Goal: Task Accomplishment & Management: Manage account settings

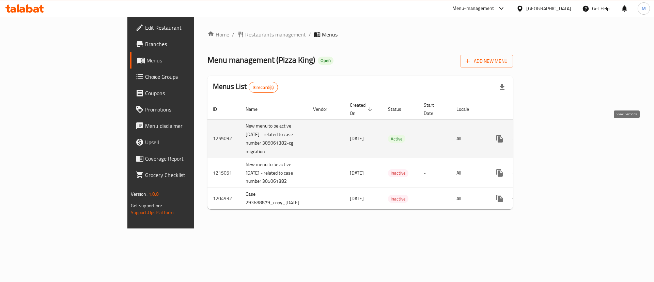
click at [553, 134] on icon "enhanced table" at bounding box center [548, 138] width 8 height 8
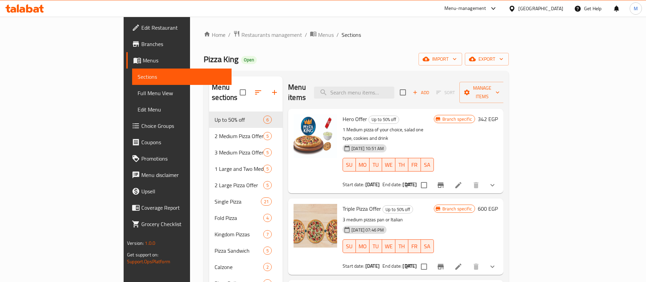
click at [325, 78] on div "Menu items Add Sort Manage items" at bounding box center [395, 92] width 215 height 32
click at [288, 88] on h2 "Menu items" at bounding box center [297, 92] width 18 height 20
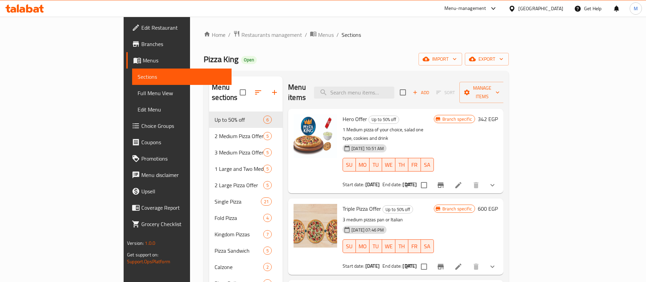
click at [342, 114] on span "Hero Offer" at bounding box center [354, 119] width 25 height 10
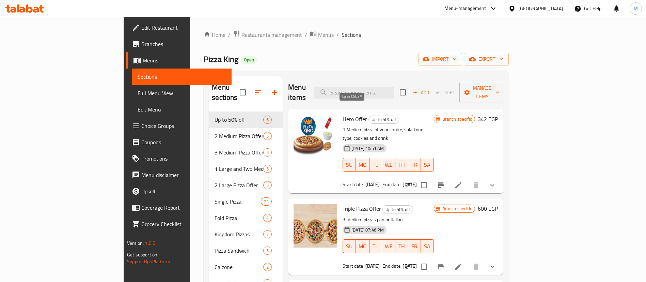
click at [369, 115] on span "Up to 50% off" at bounding box center [384, 119] width 30 height 8
click at [241, 37] on span "Restaurants management" at bounding box center [271, 35] width 61 height 8
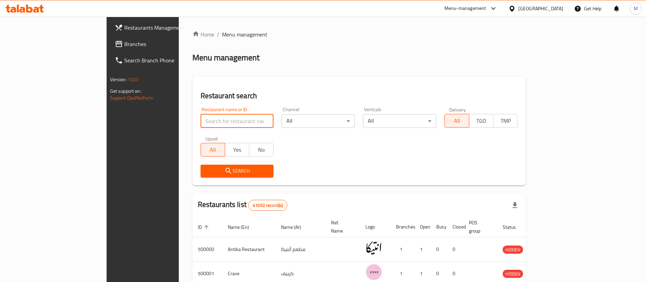
click at [210, 120] on input "search" at bounding box center [237, 121] width 73 height 14
type input "[US_STATE]"
click button "Search" at bounding box center [237, 170] width 73 height 13
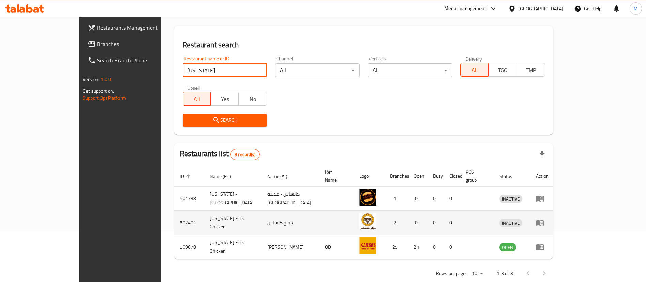
scroll to position [51, 0]
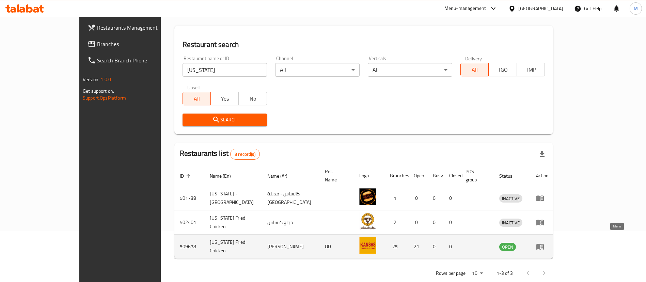
click at [544, 242] on icon "enhanced table" at bounding box center [540, 246] width 8 height 8
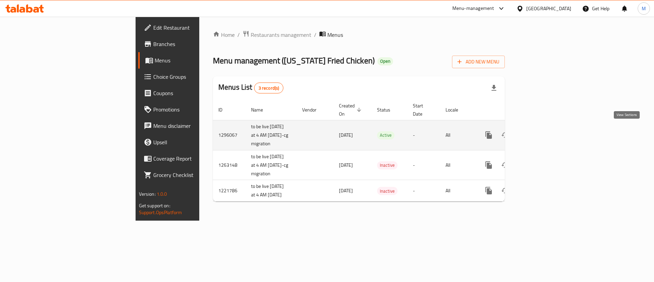
click at [546, 137] on link "enhanced table" at bounding box center [537, 135] width 16 height 16
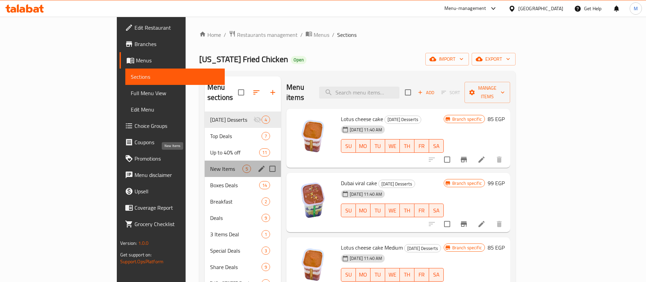
click at [210, 164] on span "New Items" at bounding box center [226, 168] width 32 height 8
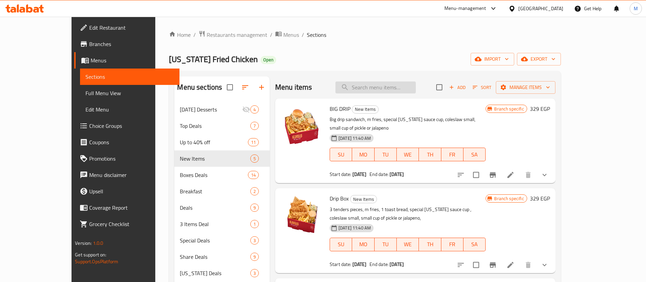
click at [412, 90] on input "search" at bounding box center [375, 87] width 80 height 12
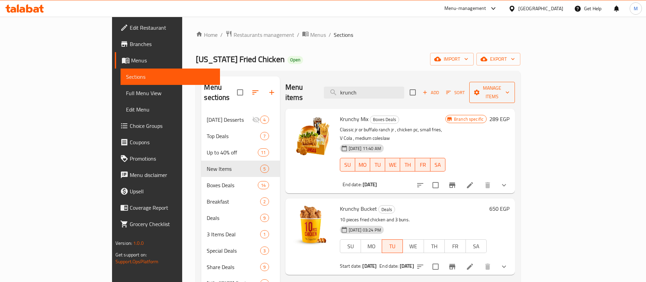
type input "krunch"
click at [509, 84] on span "Manage items" at bounding box center [492, 92] width 35 height 17
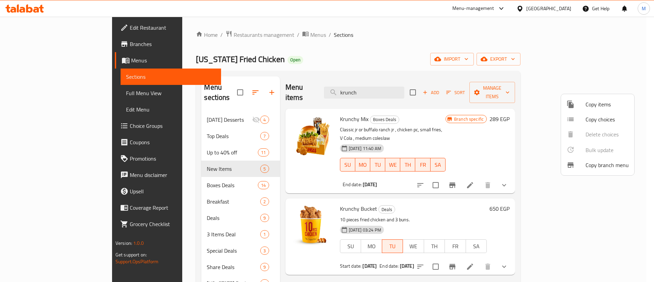
click at [550, 248] on div at bounding box center [327, 141] width 654 height 282
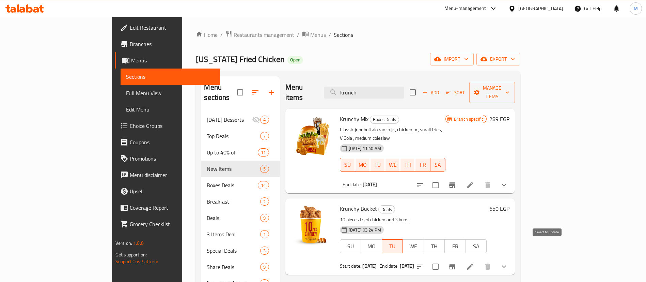
click at [443, 259] on input "checkbox" at bounding box center [435, 266] width 14 height 14
click at [515, 82] on button "Manage items" at bounding box center [492, 92] width 46 height 21
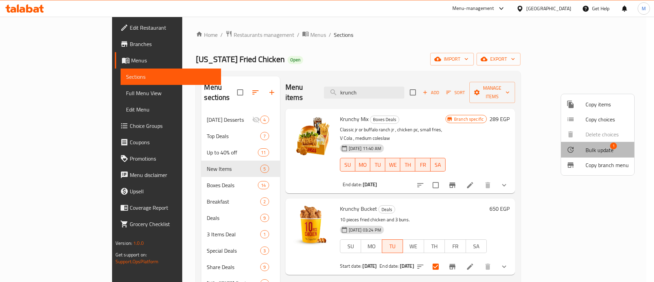
click at [604, 151] on span "Bulk update" at bounding box center [599, 150] width 28 height 8
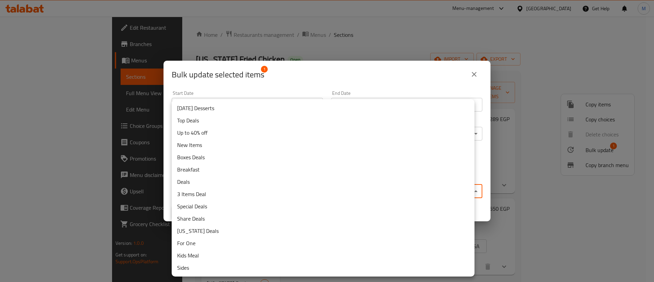
click at [342, 189] on body "​ Menu-management [GEOGRAPHIC_DATA] Get Help M Edit Restaurant Branches Menus S…" at bounding box center [327, 149] width 654 height 265
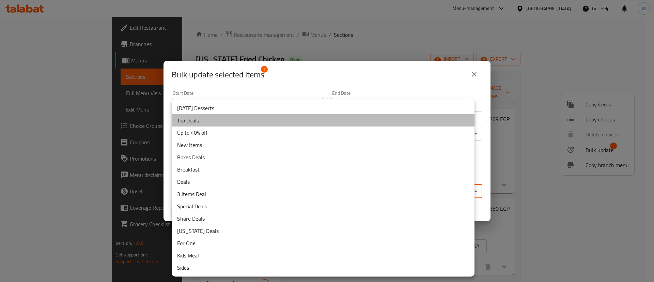
click at [217, 117] on li "Top Deals" at bounding box center [323, 120] width 303 height 12
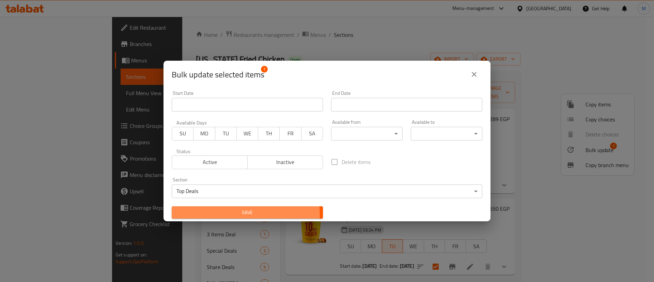
click at [239, 214] on span "Save" at bounding box center [247, 212] width 140 height 9
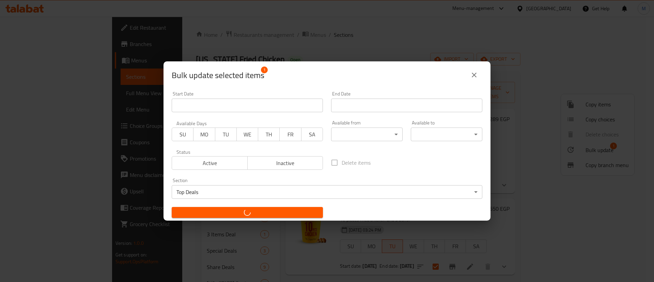
checkbox input "false"
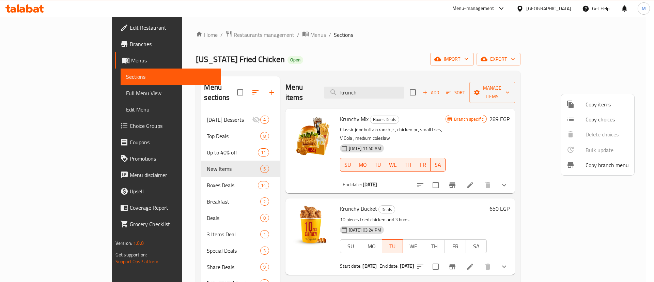
click at [187, 123] on div at bounding box center [327, 141] width 654 height 282
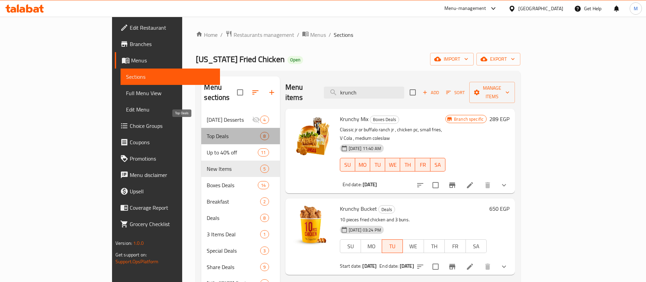
click at [207, 132] on span "Top Deals" at bounding box center [233, 136] width 53 height 8
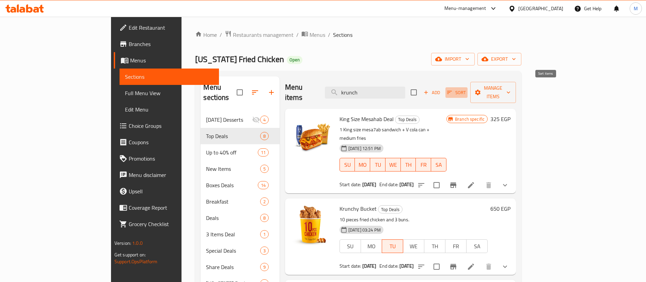
click at [466, 89] on span "Sort" at bounding box center [456, 93] width 19 height 8
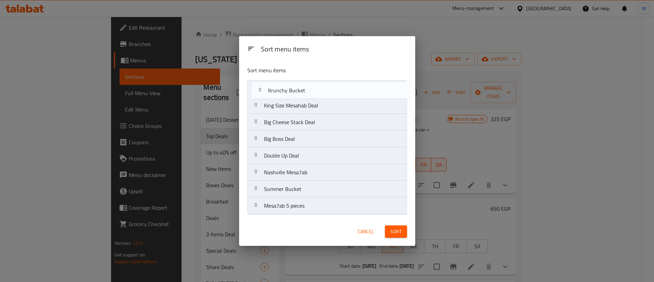
drag, startPoint x: 285, startPoint y: 106, endPoint x: 290, endPoint y: 88, distance: 18.7
click at [290, 88] on nav "King Size Mesahab Deal Krunchy Bucket Big Cheese Stack Deal Big Boss Deal Doubl…" at bounding box center [327, 147] width 160 height 134
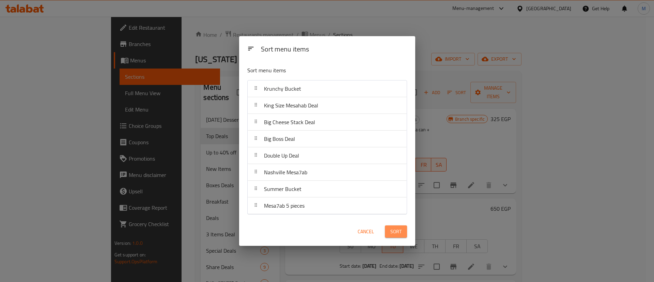
click at [396, 230] on span "Sort" at bounding box center [395, 231] width 11 height 9
